Goal: Task Accomplishment & Management: Use online tool/utility

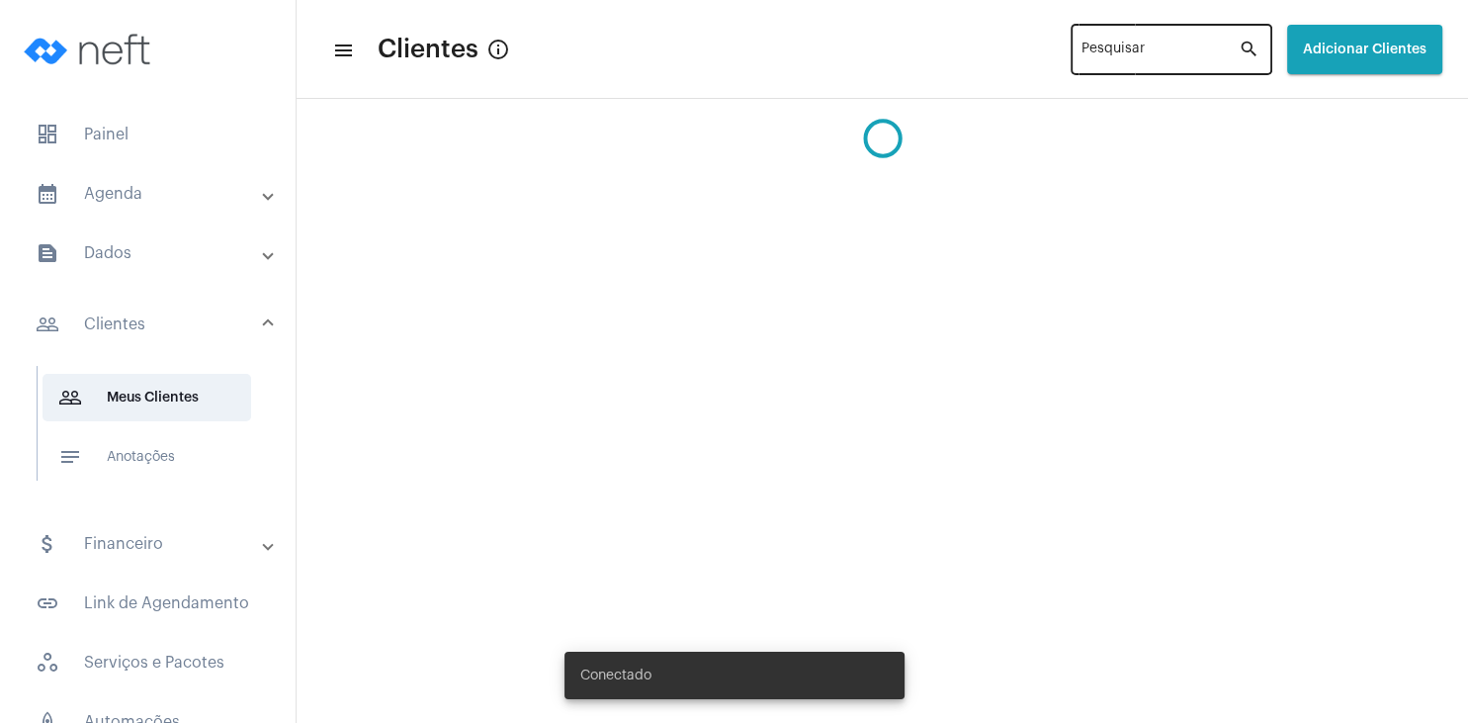
click at [1084, 57] on input "Pesquisar" at bounding box center [1160, 53] width 157 height 16
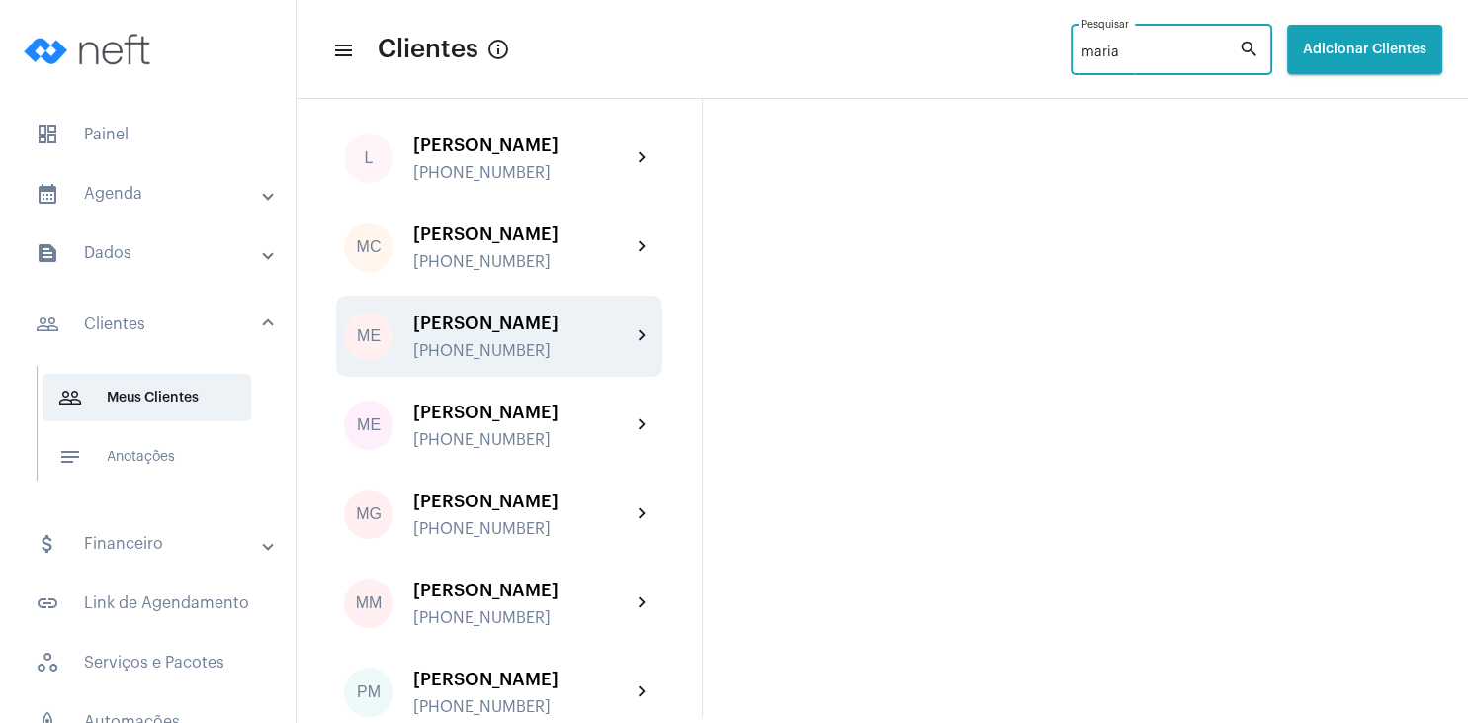
scroll to position [475, 0]
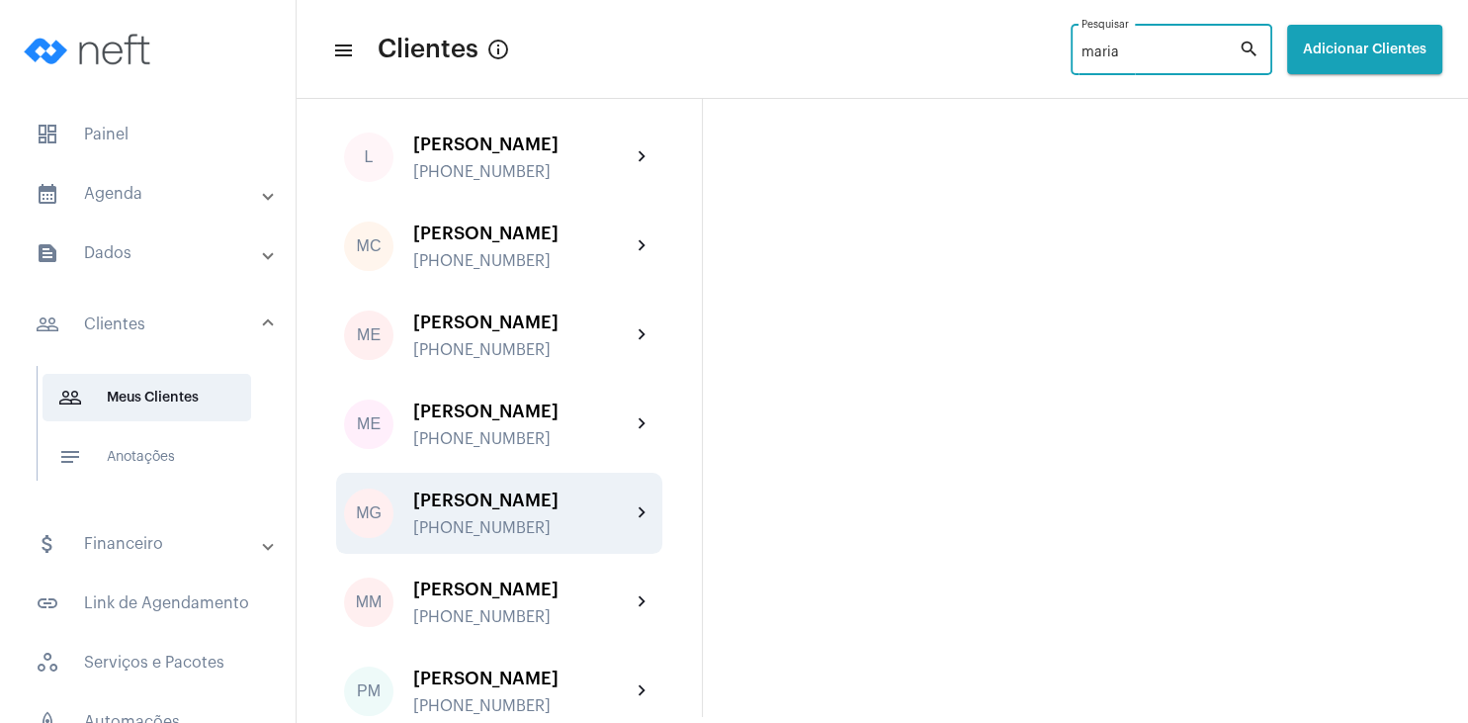
type input "maria"
click at [527, 510] on div "[PERSON_NAME]" at bounding box center [521, 500] width 217 height 20
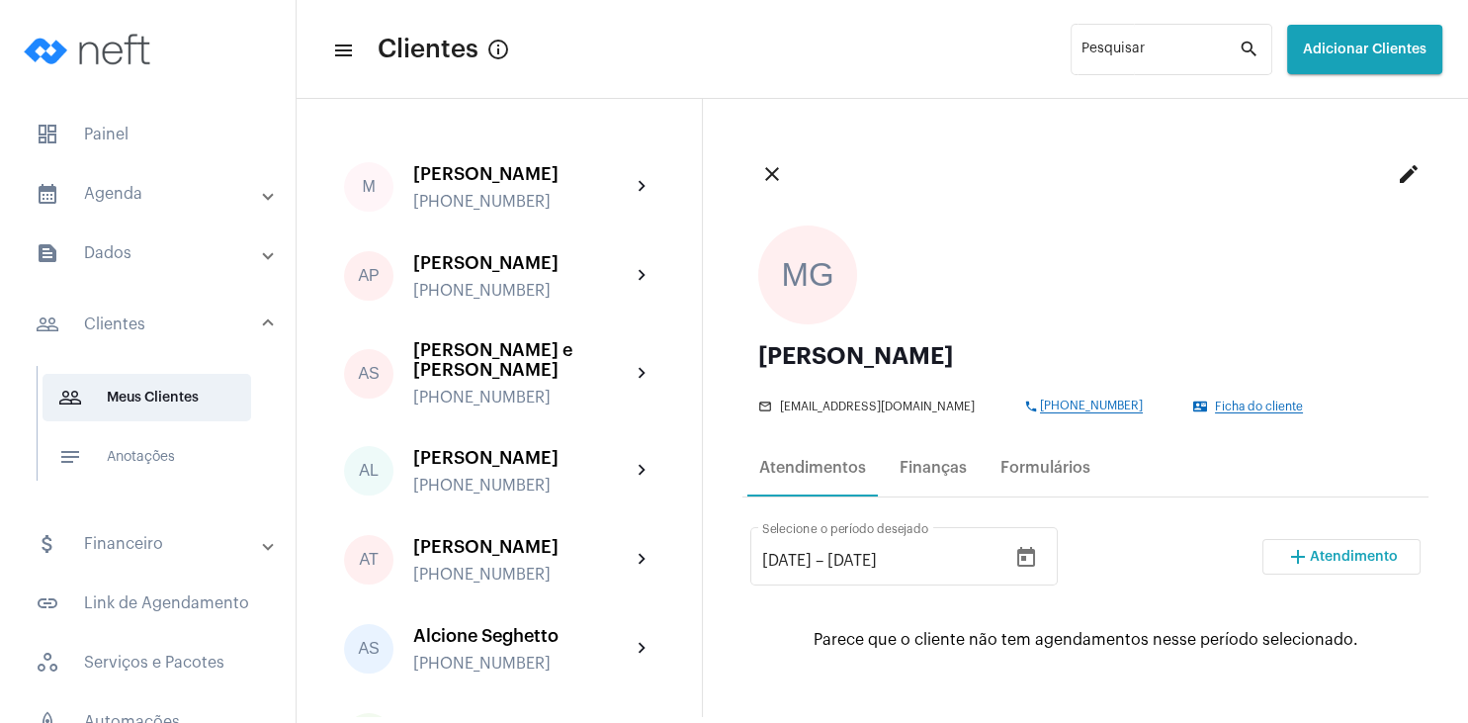
click at [1339, 548] on button "add Atendimento" at bounding box center [1341, 557] width 158 height 36
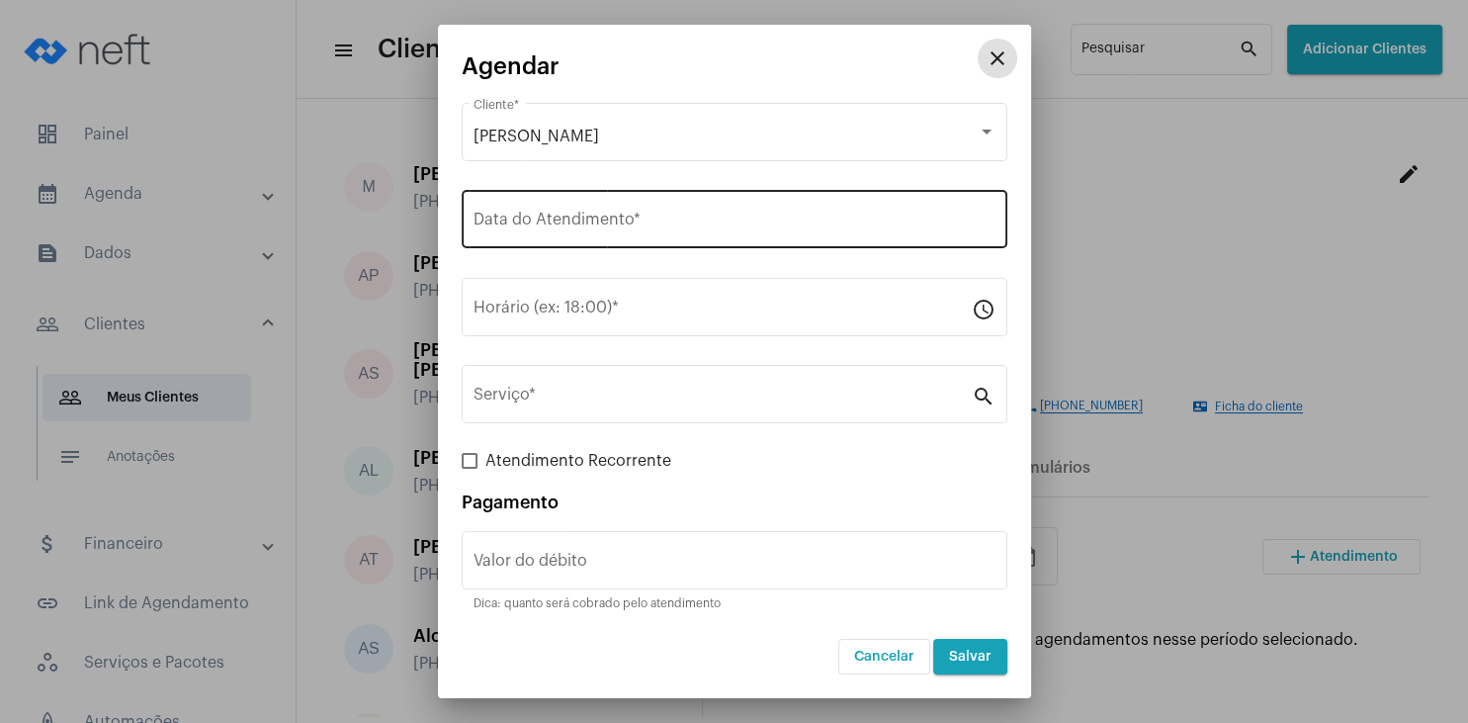
click at [590, 208] on div "Data do Atendimento *" at bounding box center [735, 217] width 522 height 62
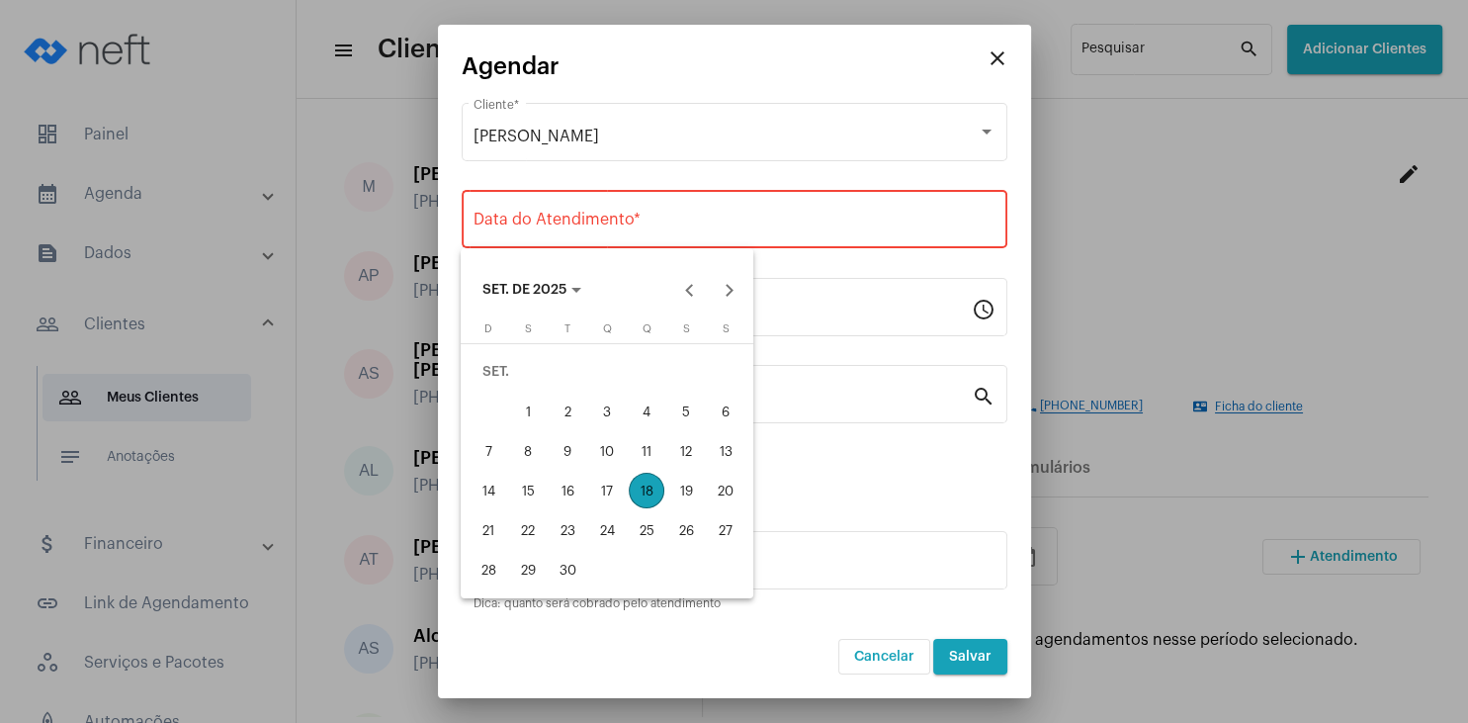
click at [651, 492] on div "18" at bounding box center [647, 491] width 36 height 36
type input "[DATE]"
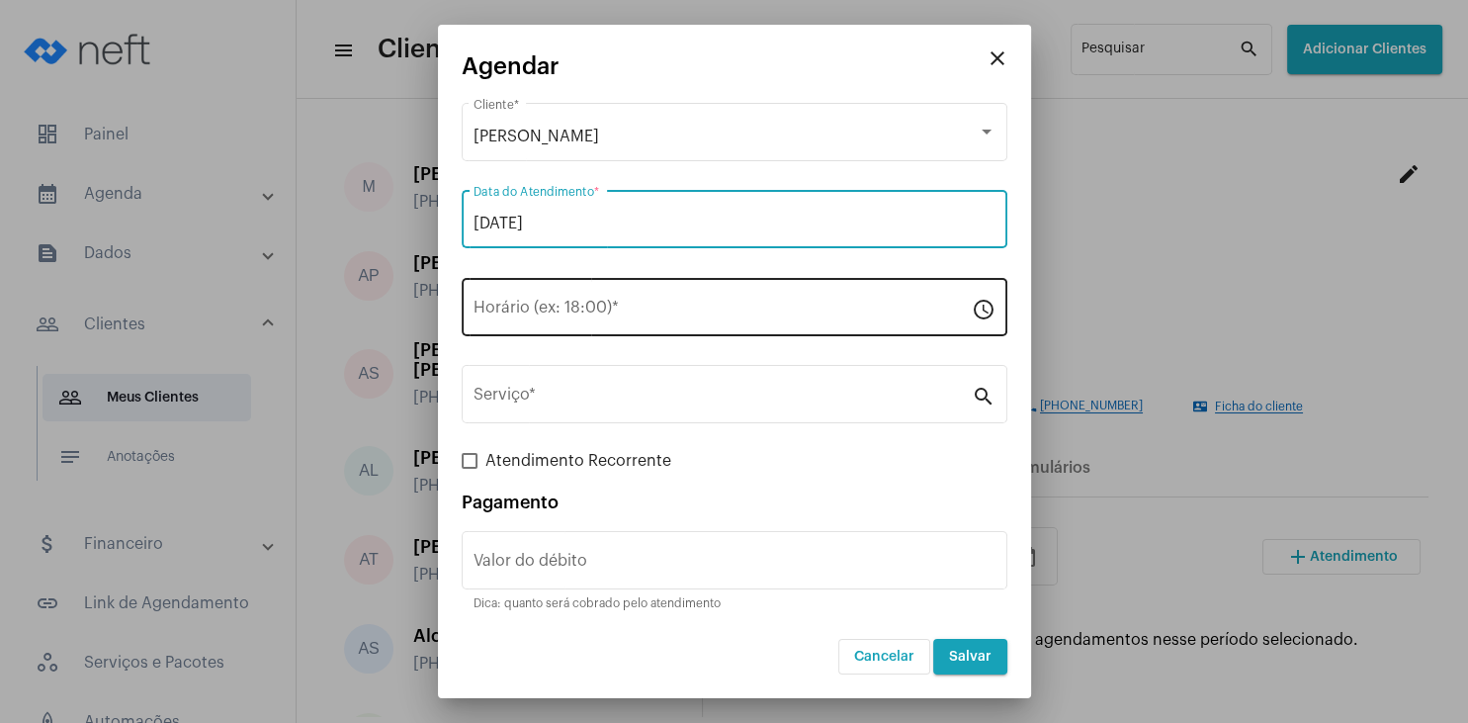
click at [591, 309] on input "Horário (ex: 18:00) *" at bounding box center [723, 312] width 498 height 18
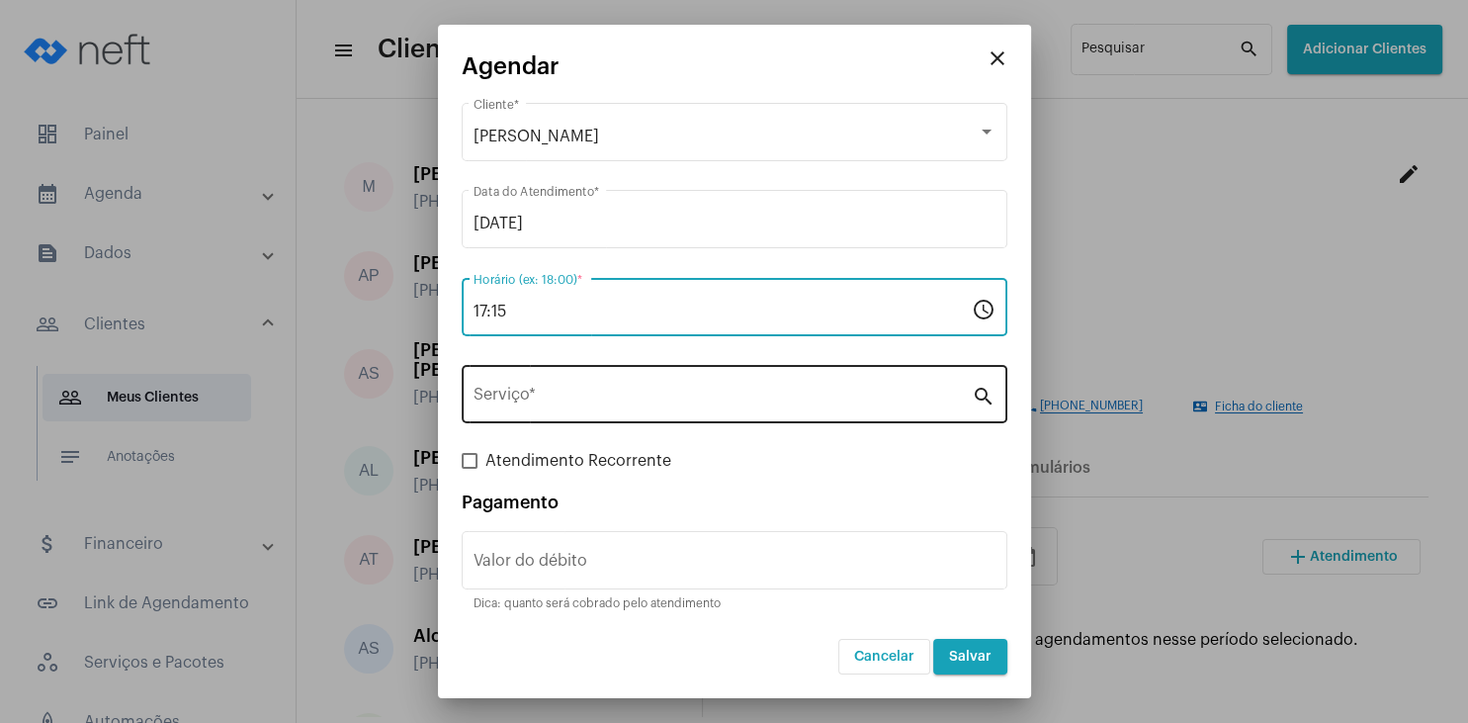
type input "17:15"
click at [589, 402] on input "Serviço *" at bounding box center [723, 399] width 498 height 18
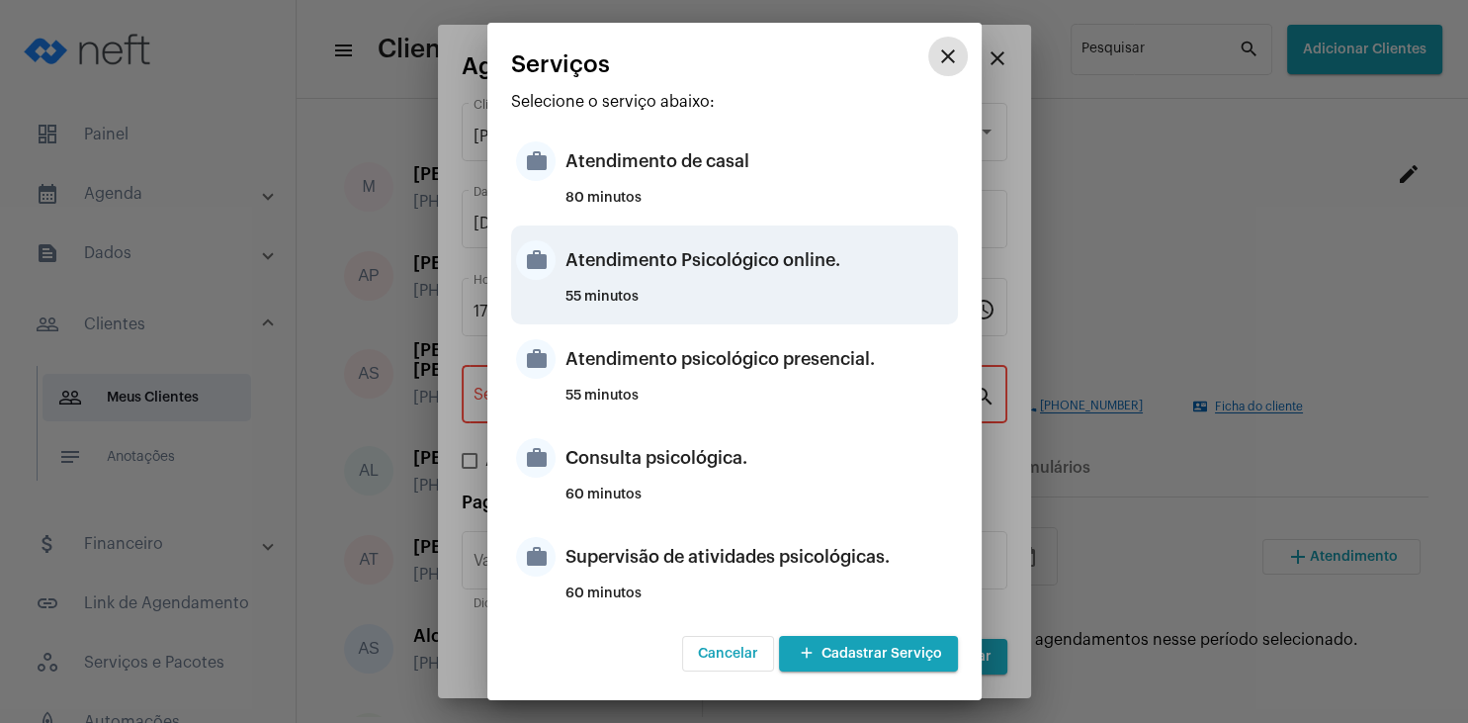
click at [809, 255] on div "Atendimento Psicológico online." at bounding box center [759, 259] width 388 height 59
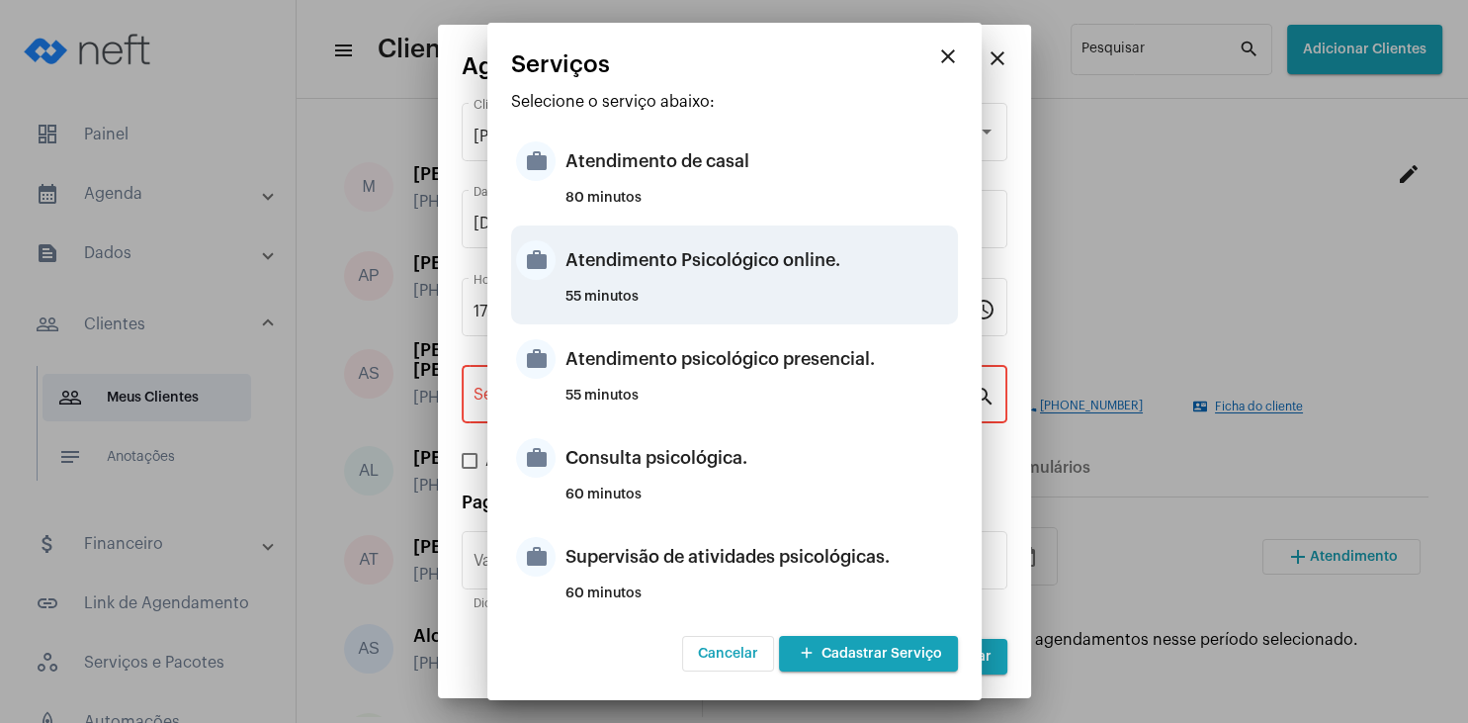
type input "Atendimento Psicológico online."
type input "R$ 250"
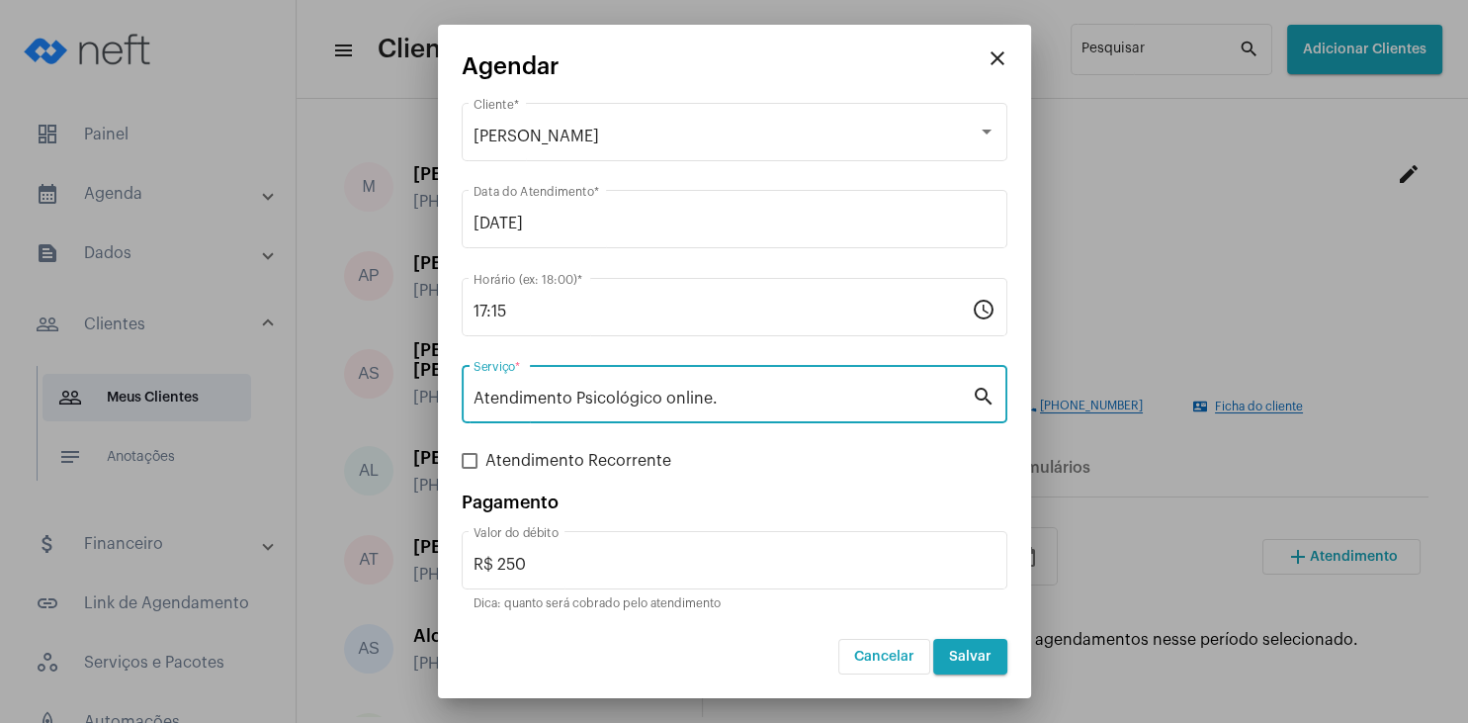
click at [979, 658] on span "Salvar" at bounding box center [970, 657] width 43 height 14
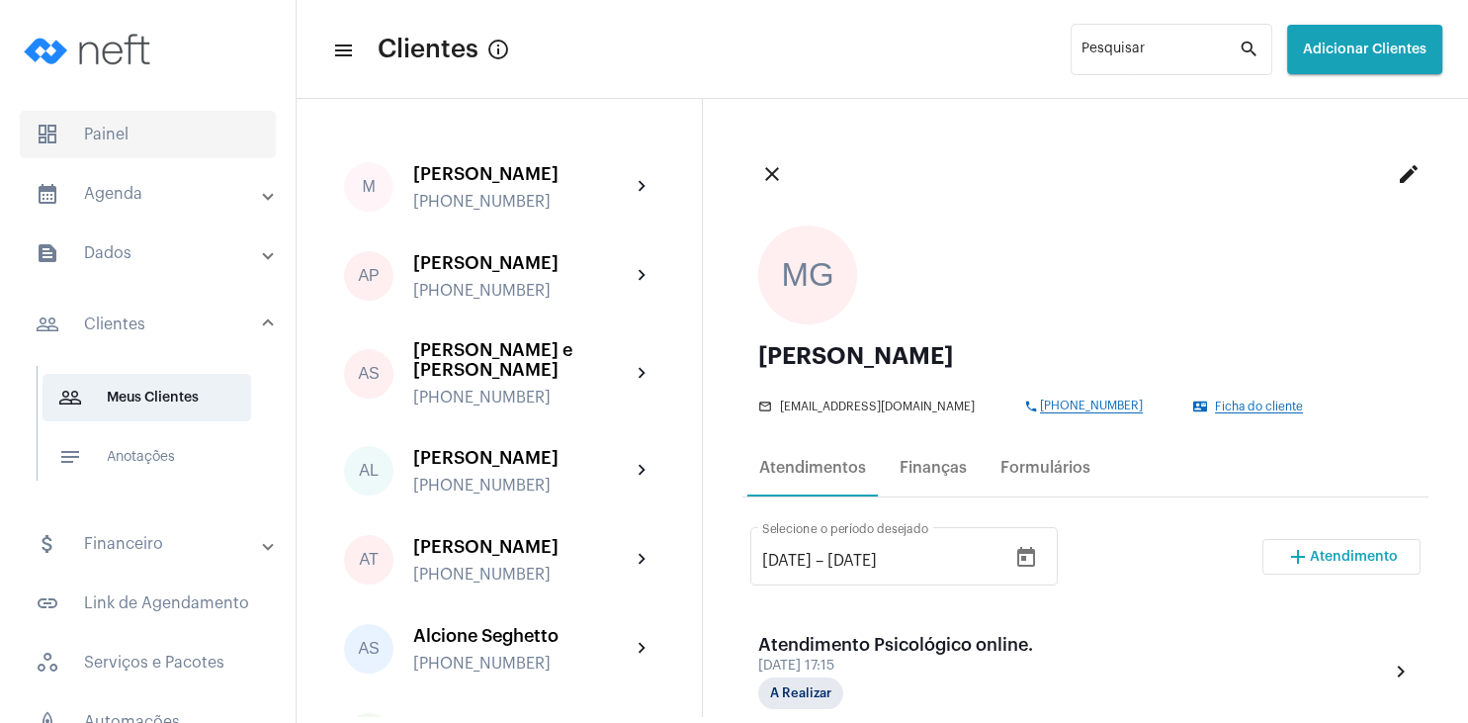
drag, startPoint x: 132, startPoint y: 132, endPoint x: 149, endPoint y: 143, distance: 20.0
click at [132, 132] on span "dashboard Painel" at bounding box center [148, 134] width 256 height 47
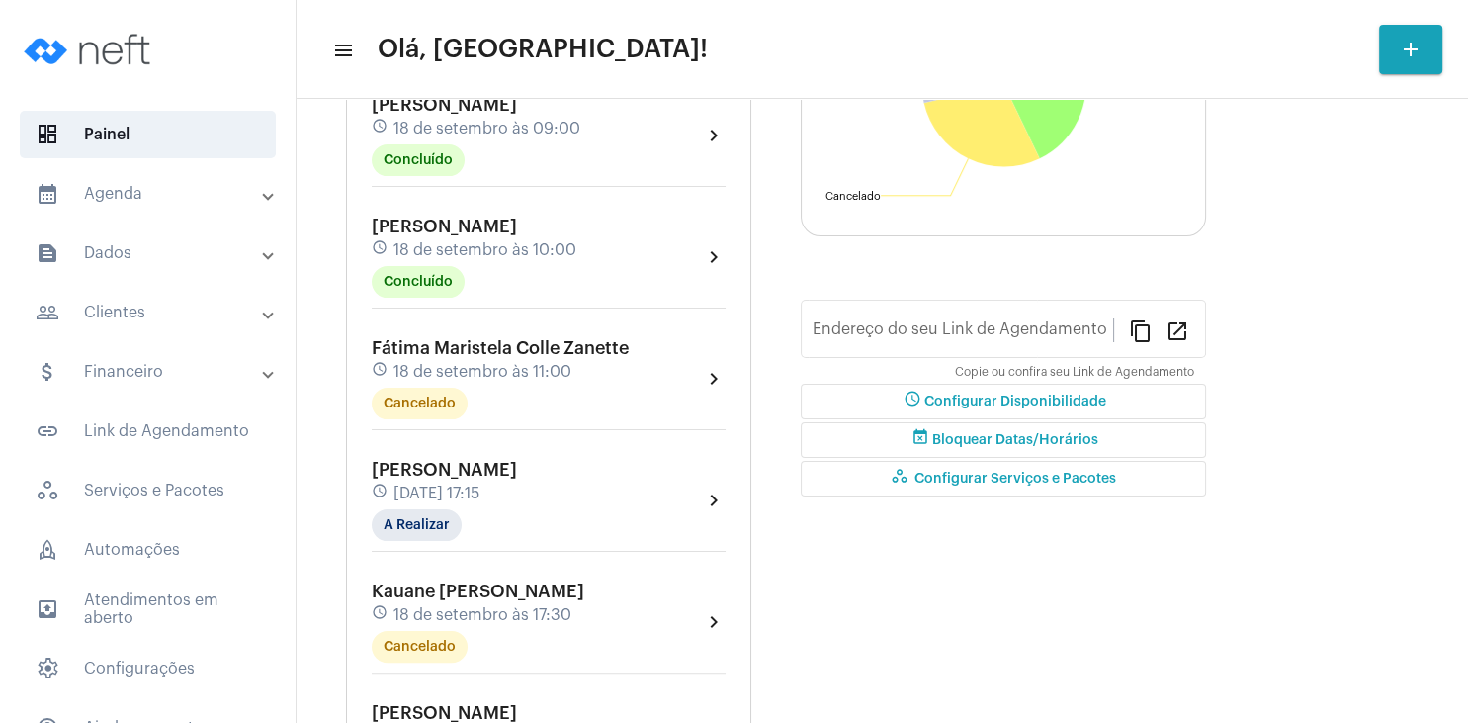
type input "[URL][DOMAIN_NAME]"
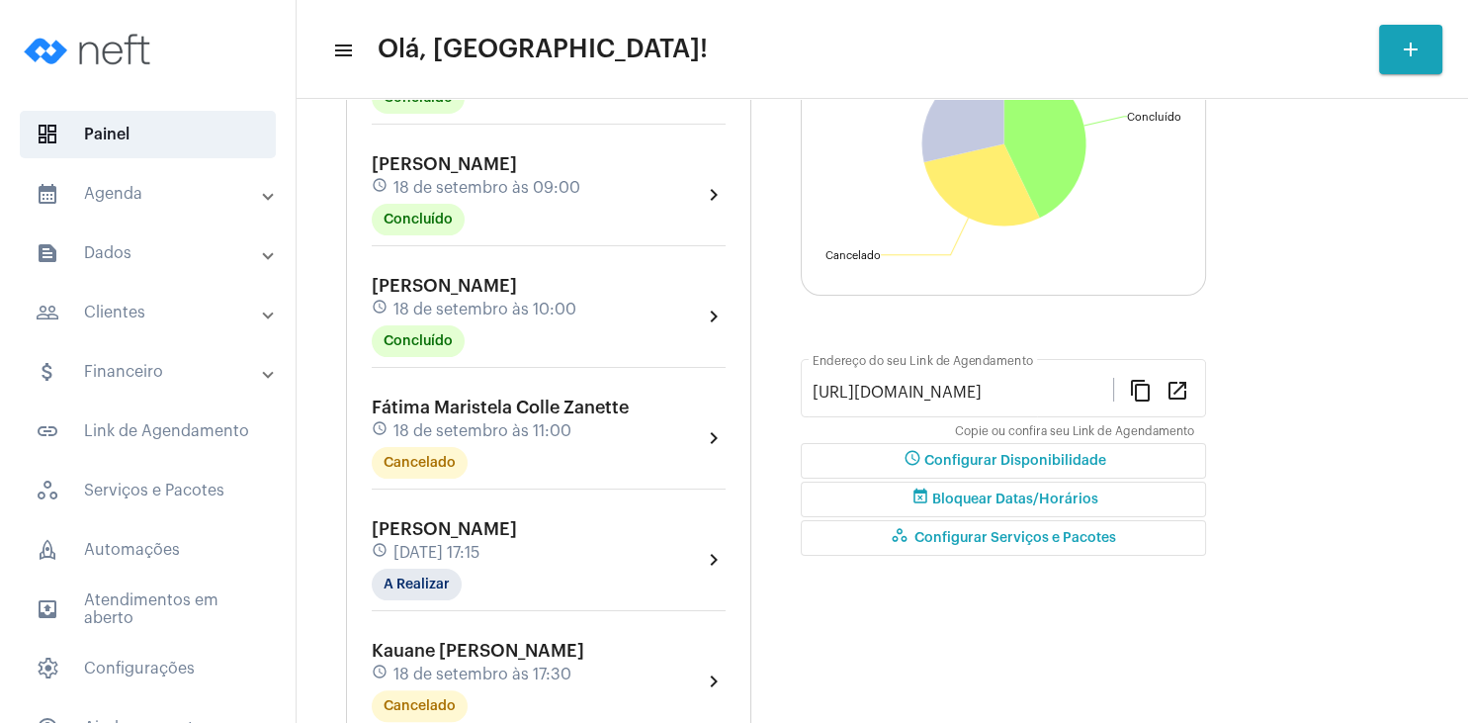
scroll to position [344, 0]
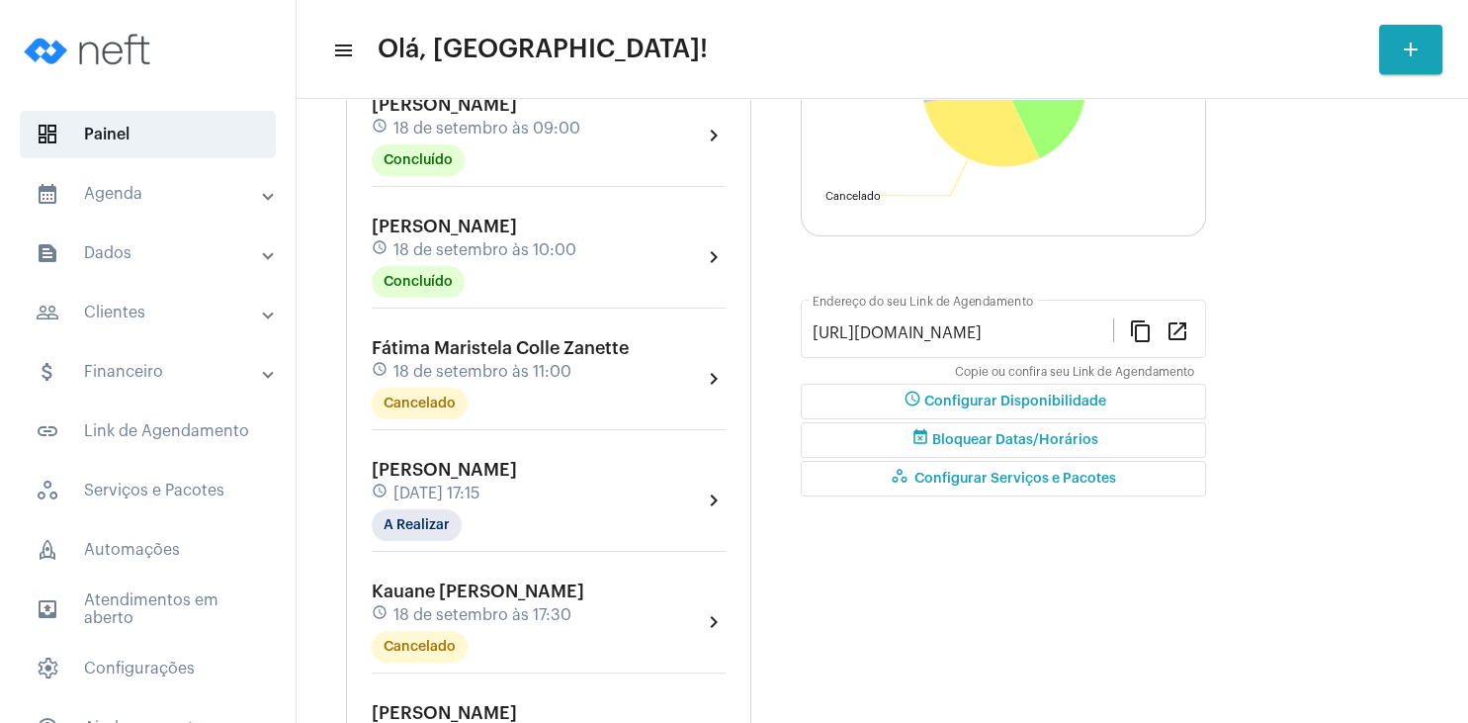
click at [502, 503] on div "schedule [DATE] 17:15" at bounding box center [444, 493] width 145 height 22
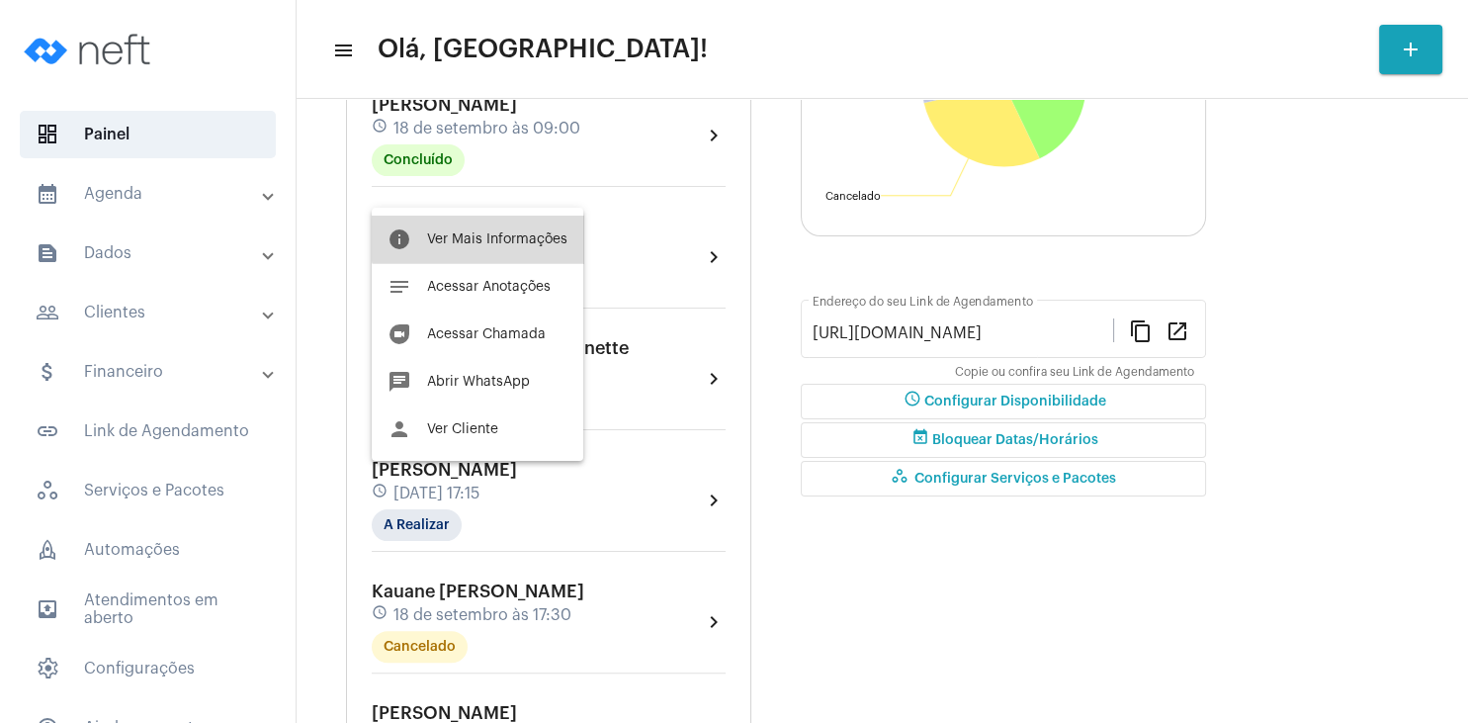
click at [505, 233] on span "Ver Mais Informações" at bounding box center [497, 239] width 140 height 14
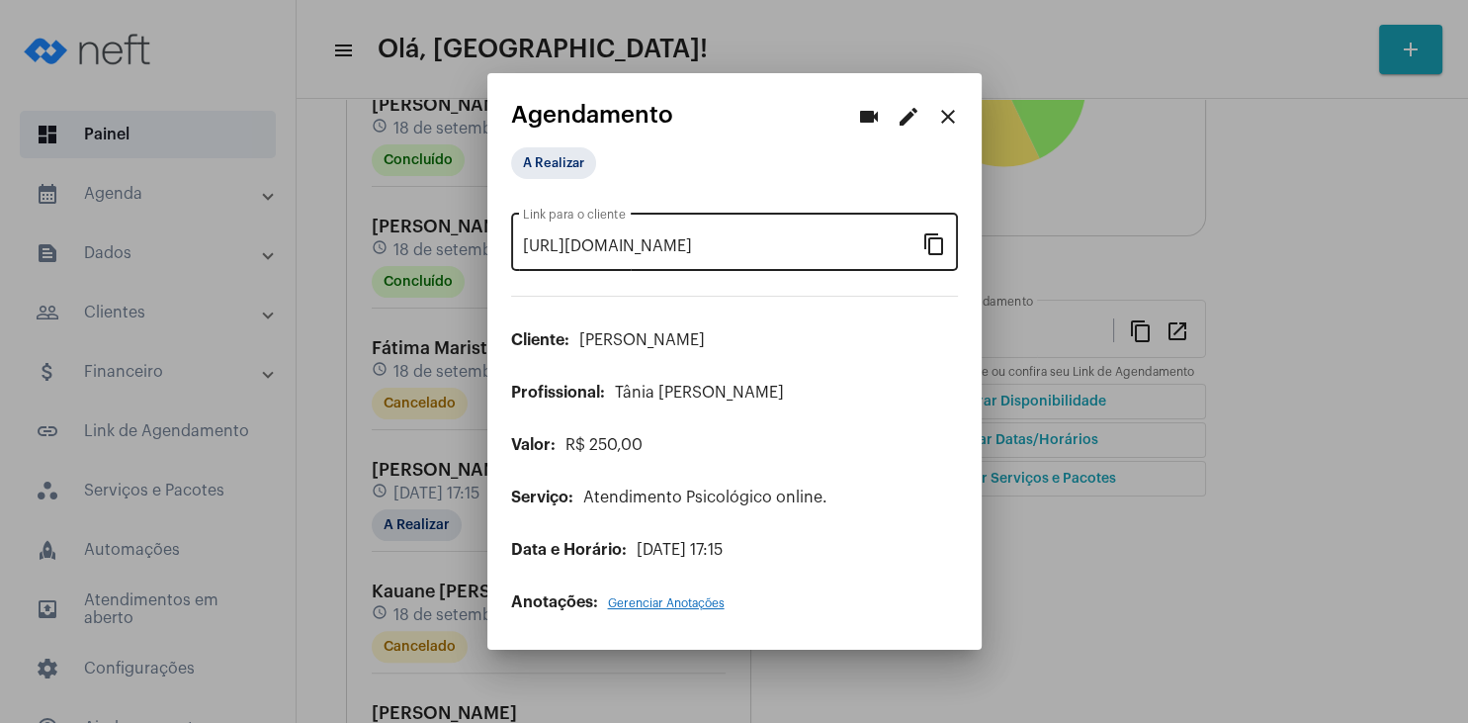
click at [937, 246] on mat-icon "content_copy" at bounding box center [934, 243] width 24 height 24
click at [950, 114] on mat-icon "close" at bounding box center [948, 117] width 24 height 24
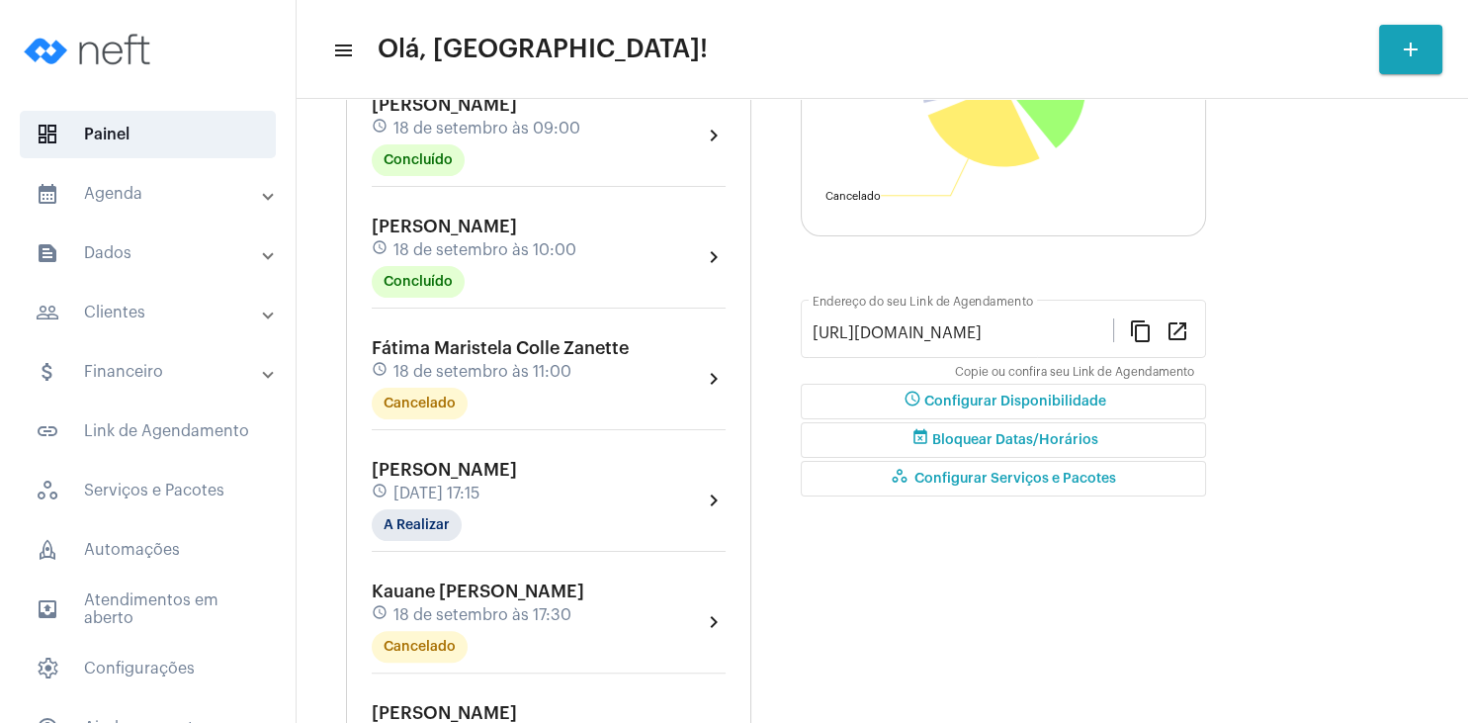
scroll to position [475, 0]
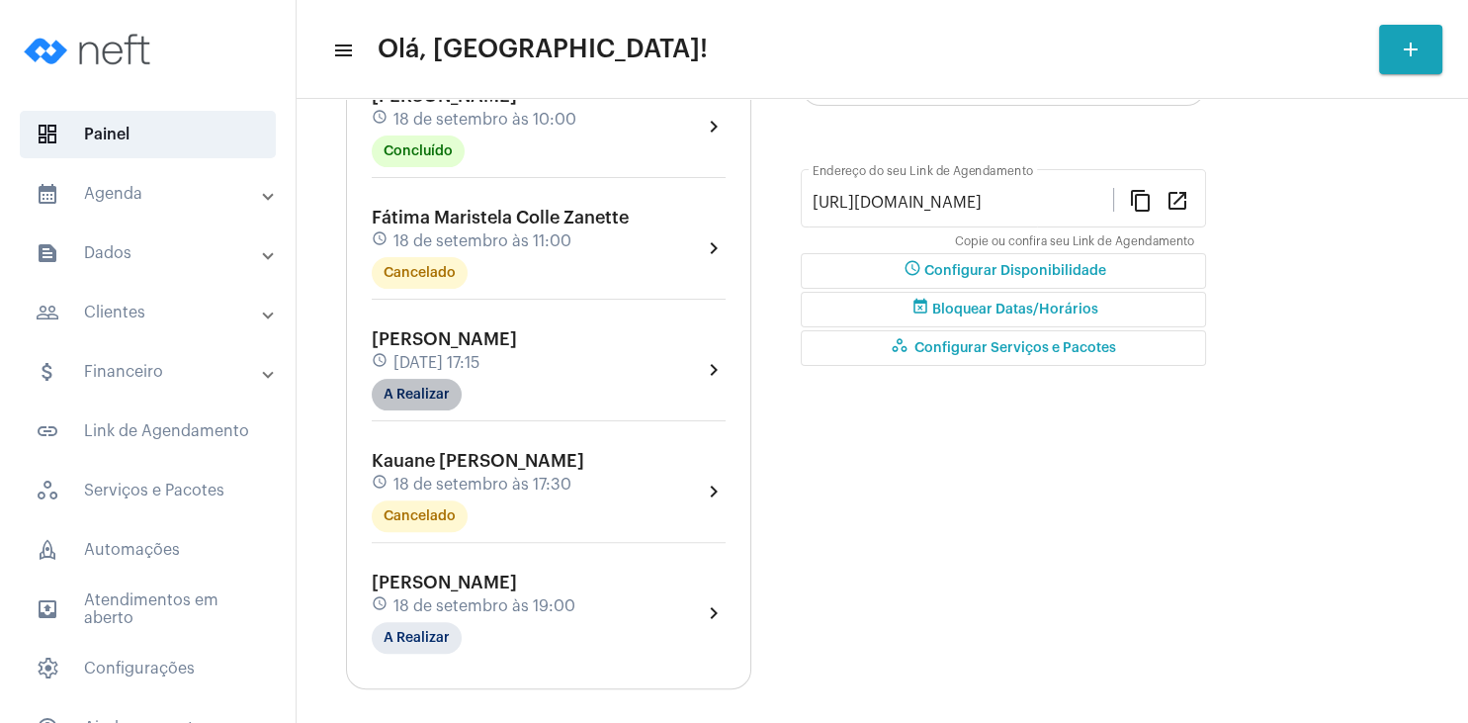
click at [424, 398] on mat-chip "A Realizar" at bounding box center [417, 395] width 90 height 32
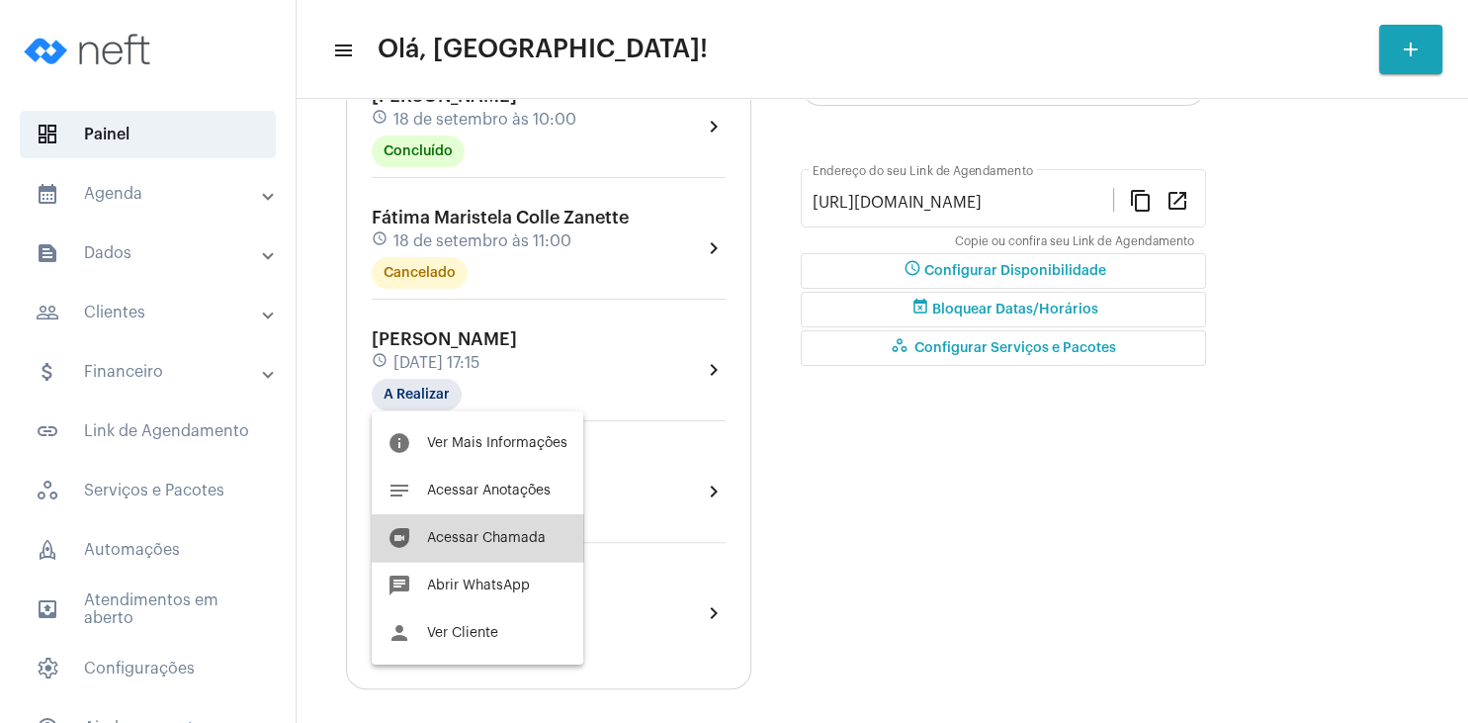
click at [484, 536] on span "Acessar Chamada" at bounding box center [486, 538] width 119 height 14
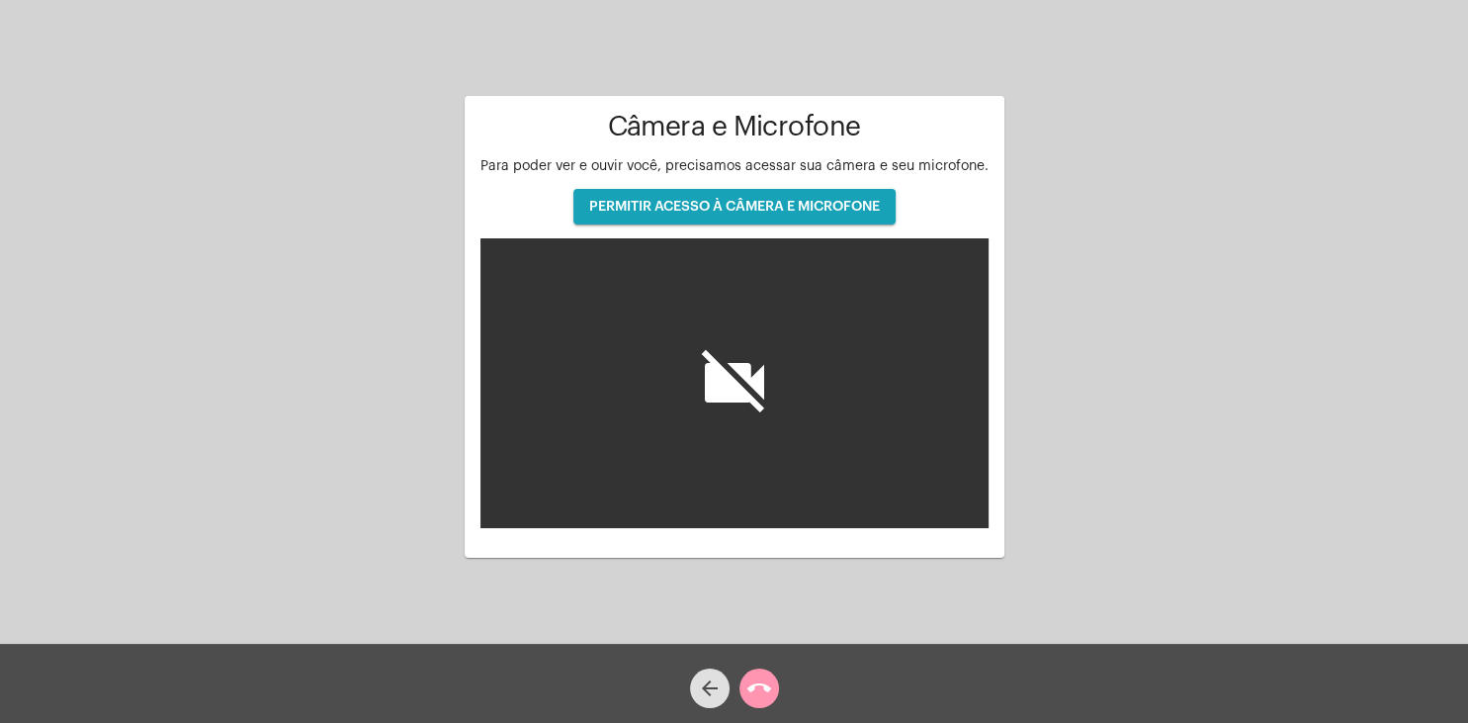
click at [674, 216] on button "PERMITIR ACESSO À CÂMERA E MICROFONE" at bounding box center [734, 207] width 322 height 36
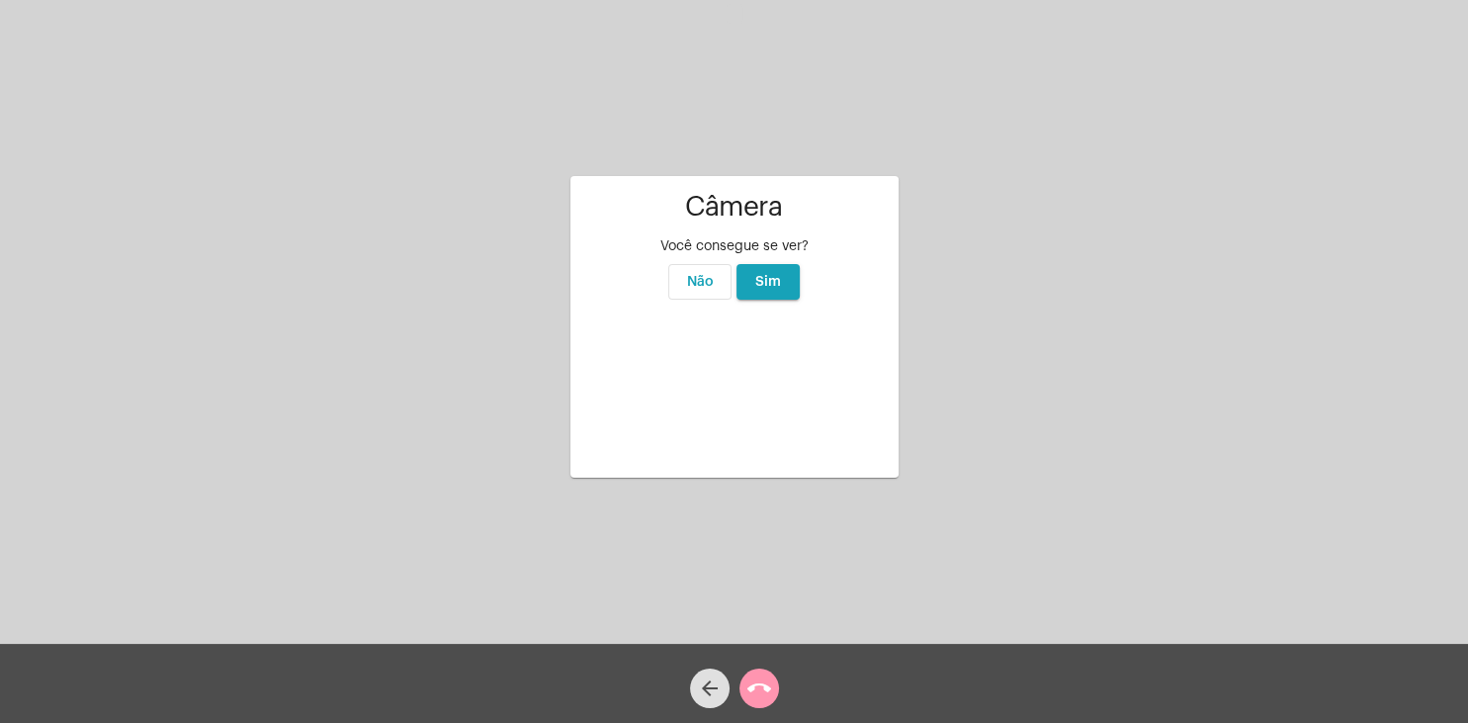
click at [774, 275] on span "Sim" at bounding box center [768, 282] width 26 height 14
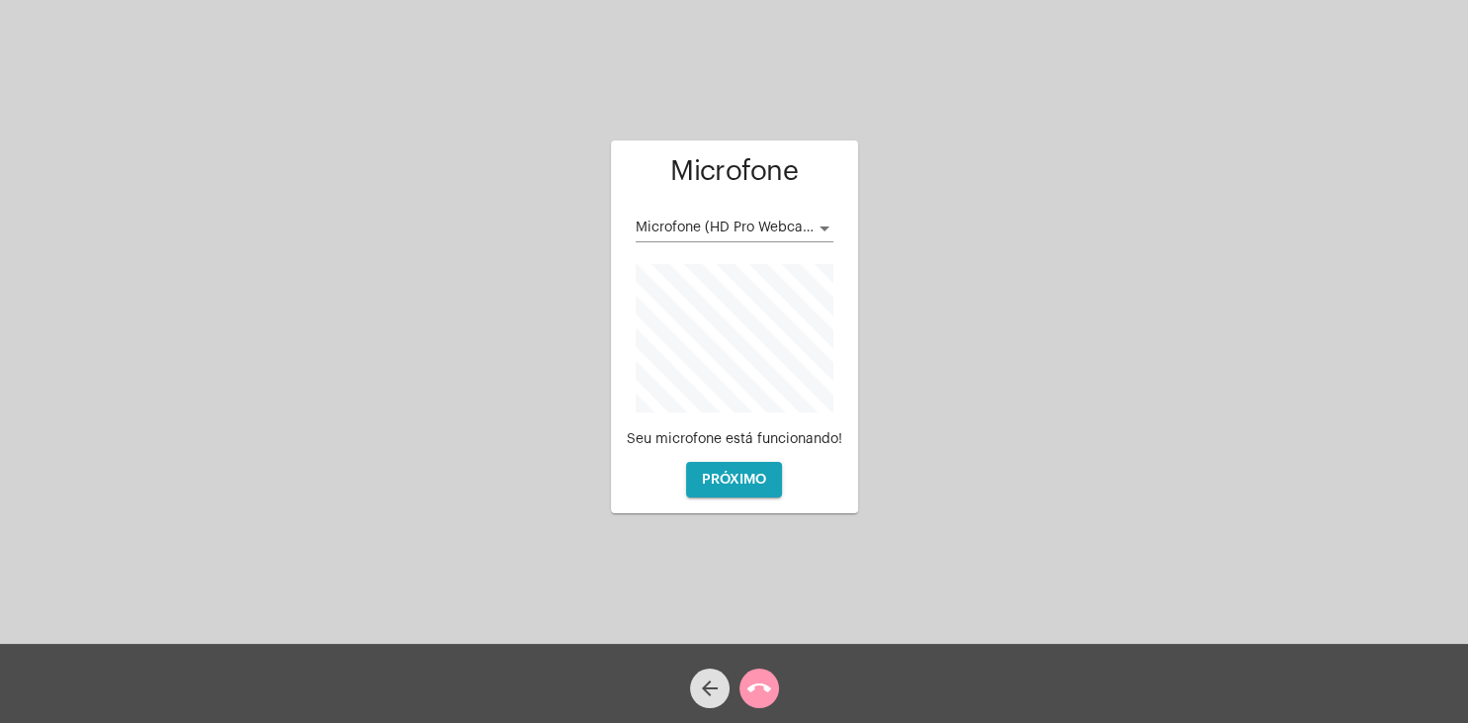
click at [788, 219] on div "Microfone (HD Pro Webcam C920)" at bounding box center [735, 223] width 198 height 39
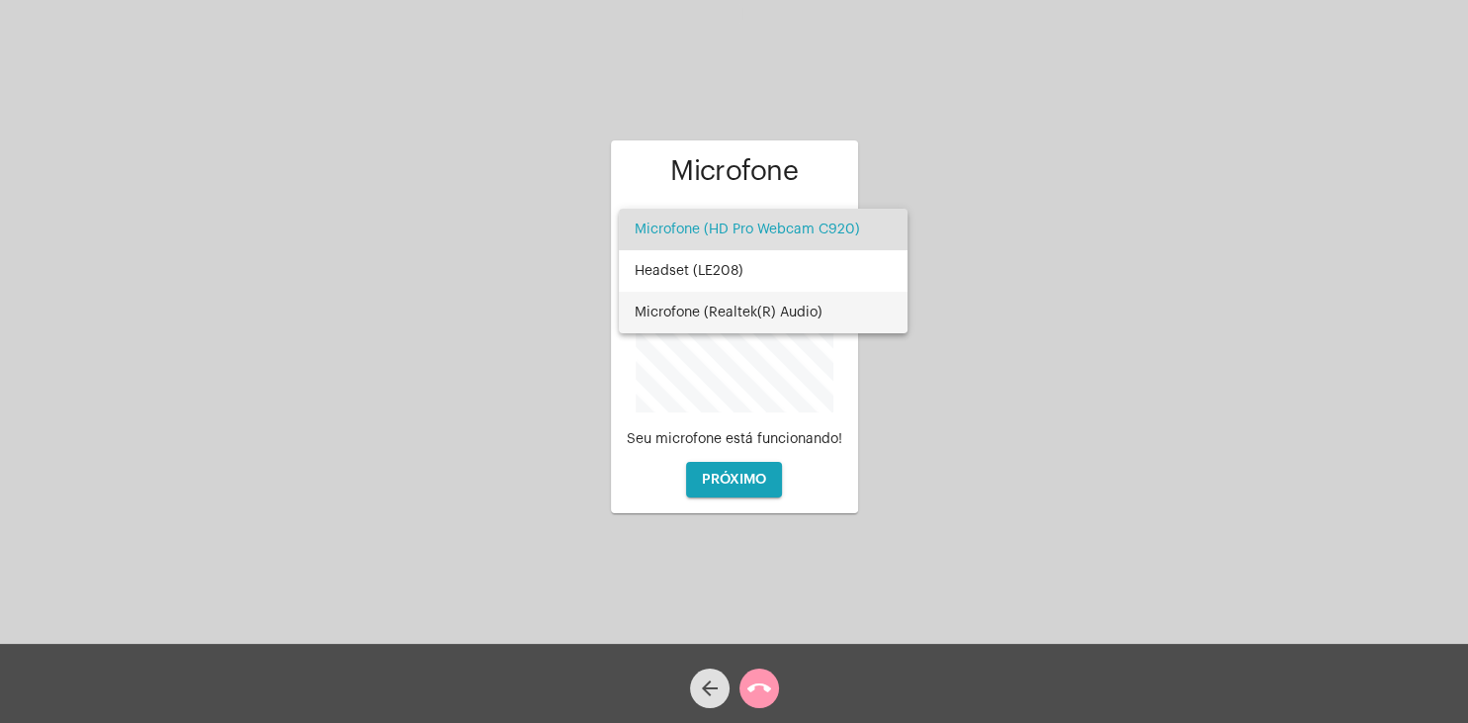
click at [782, 318] on span "Microfone (Realtek(R) Audio)" at bounding box center [763, 313] width 257 height 42
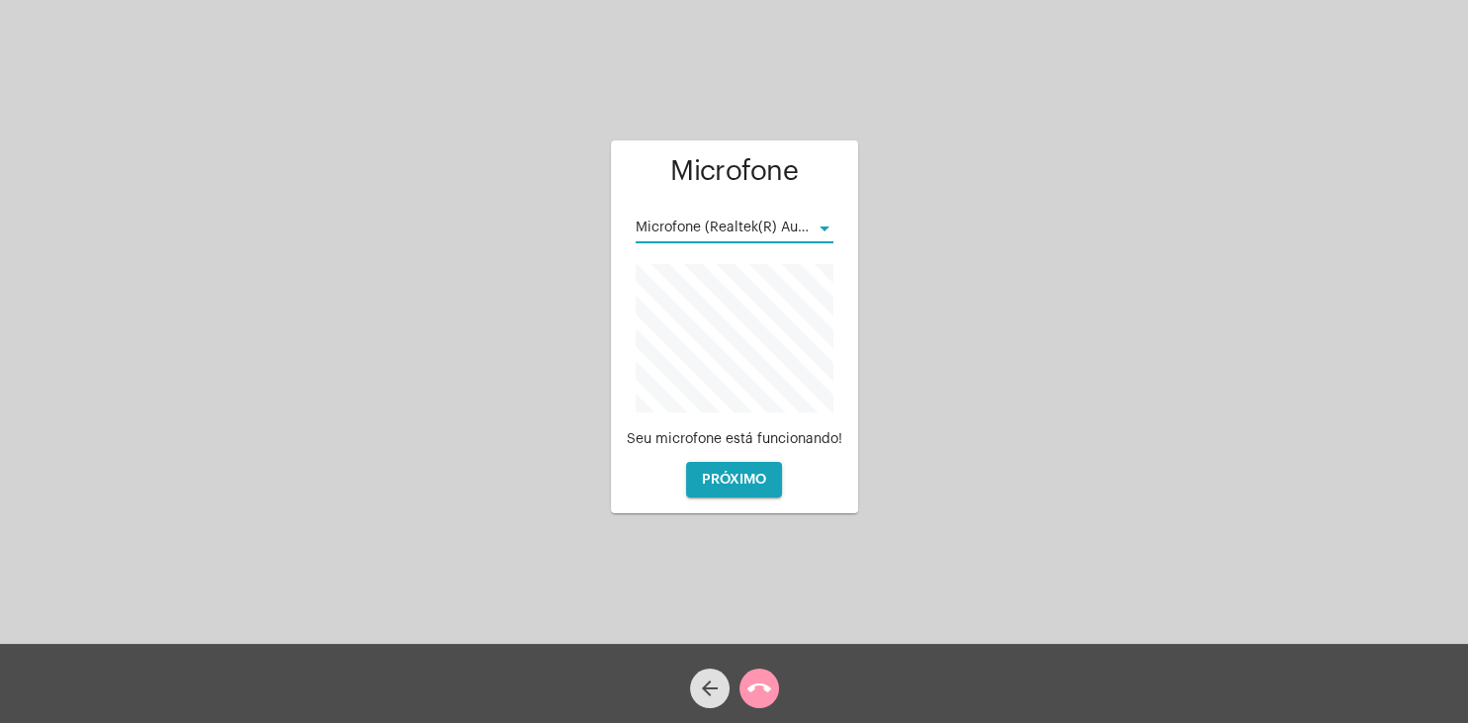
click at [757, 473] on button "PRÓXIMO" at bounding box center [734, 480] width 96 height 36
